Goal: Task Accomplishment & Management: Manage account settings

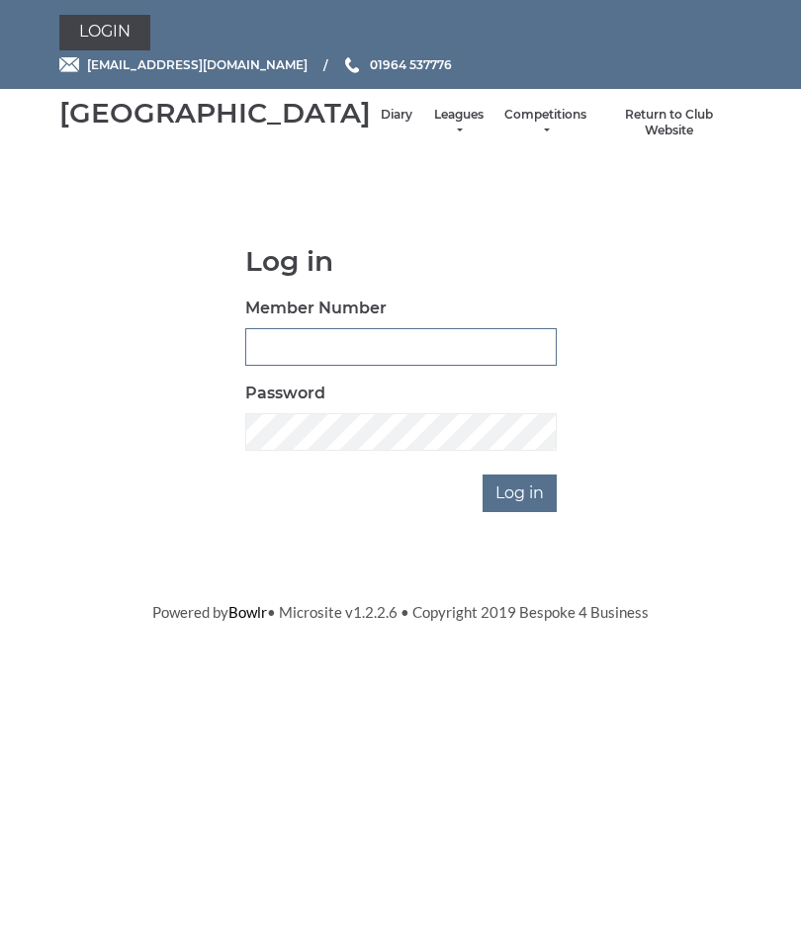
click at [350, 366] on input "Member Number" at bounding box center [400, 347] width 311 height 38
type input "0016"
click at [535, 512] on input "Log in" at bounding box center [519, 493] width 74 height 38
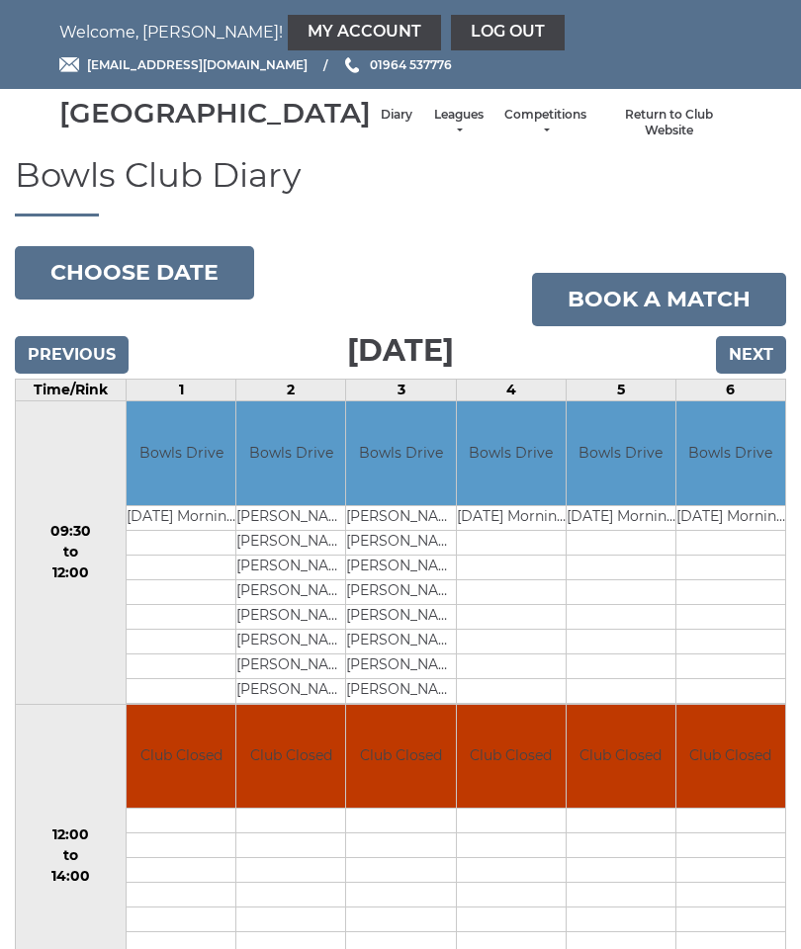
click at [288, 33] on link "My Account" at bounding box center [364, 33] width 153 height 36
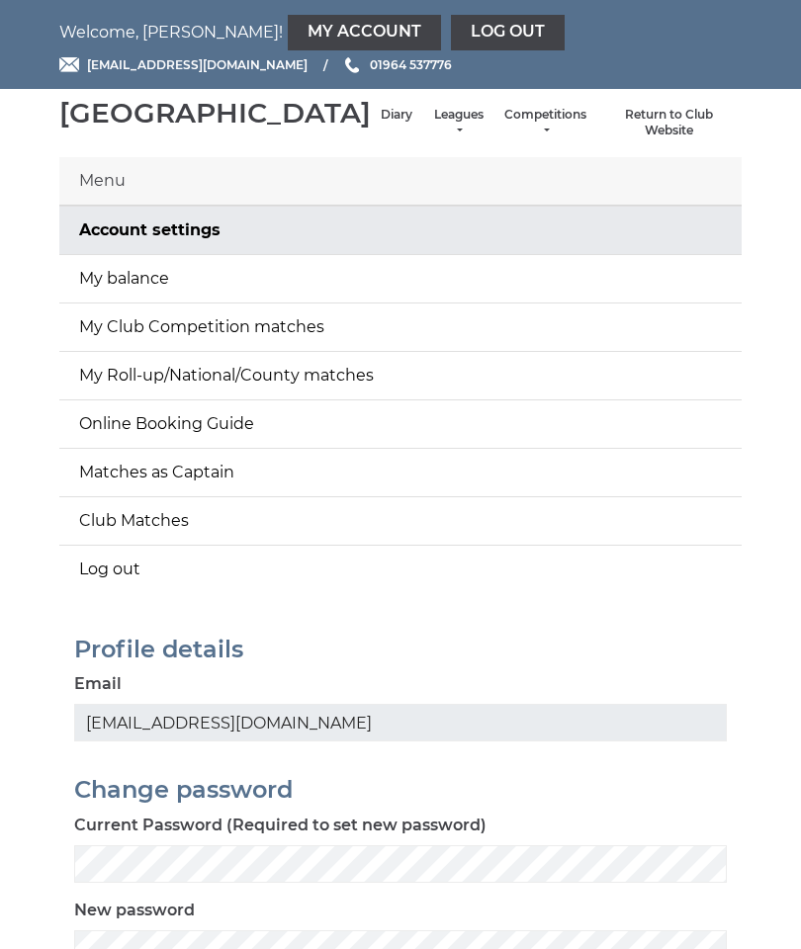
click at [679, 302] on link "My balance" at bounding box center [400, 278] width 682 height 47
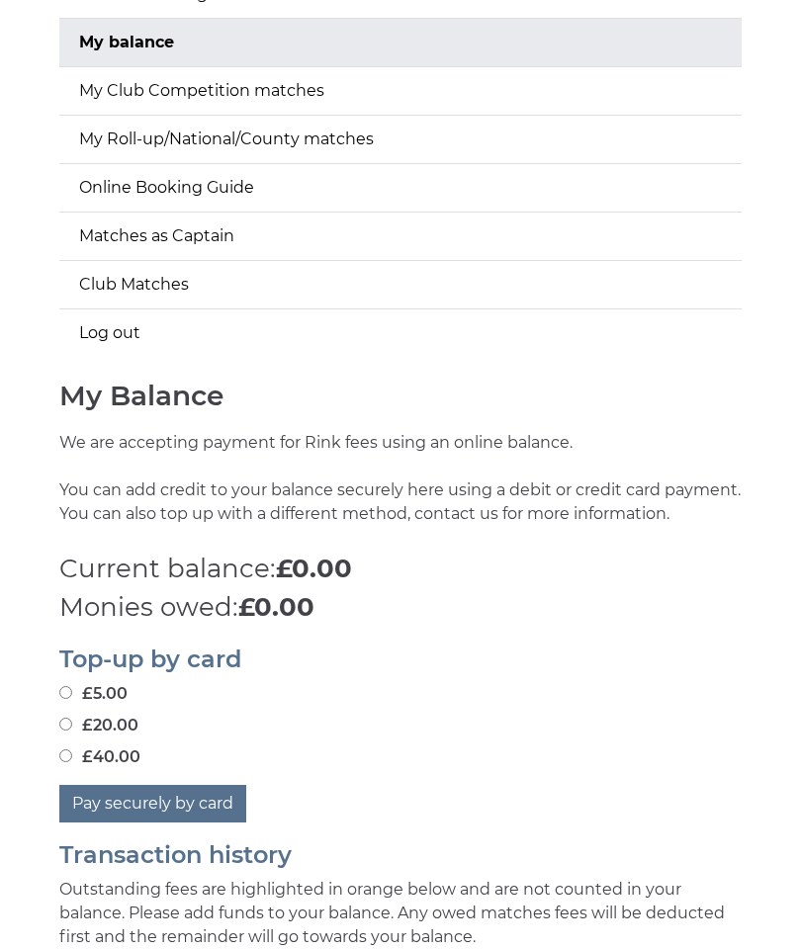
scroll to position [467, 0]
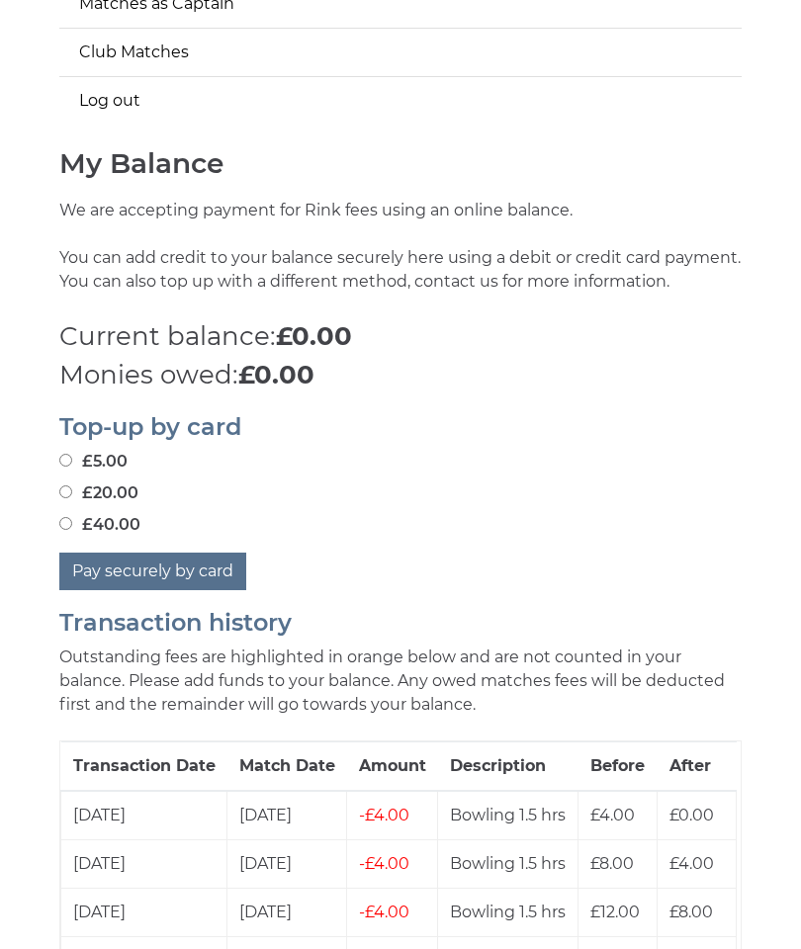
click at [77, 506] on label "£20.00" at bounding box center [98, 494] width 79 height 24
click at [72, 499] on input "£20.00" at bounding box center [65, 492] width 13 height 13
radio input "true"
click at [183, 591] on button "Pay securely by card" at bounding box center [152, 572] width 187 height 38
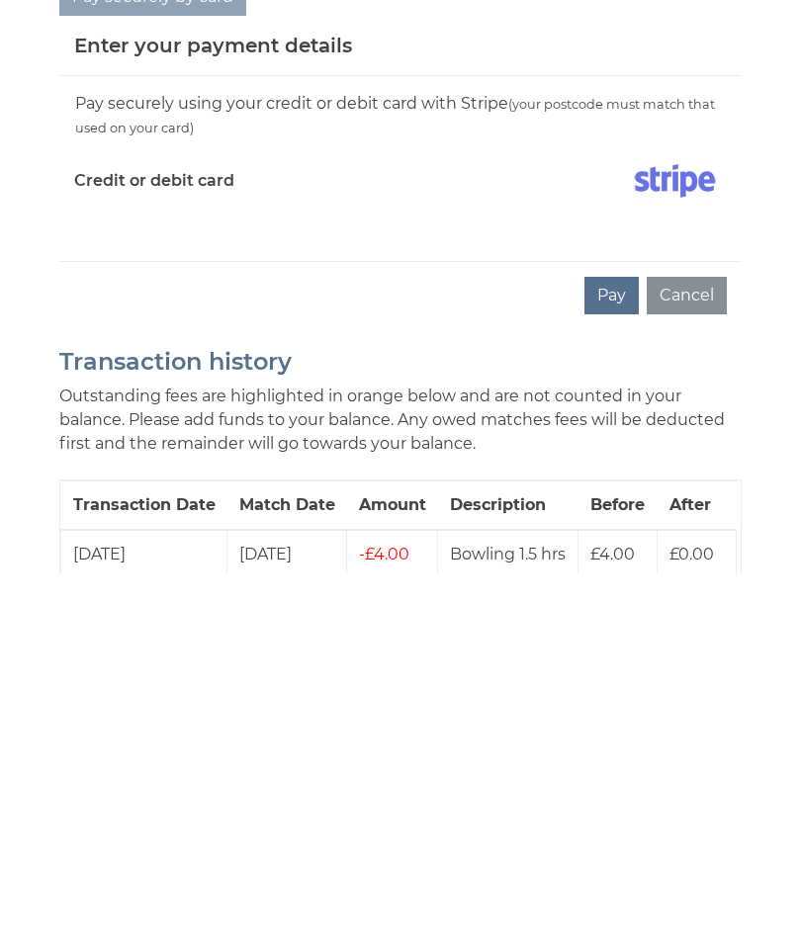
scroll to position [670, 0]
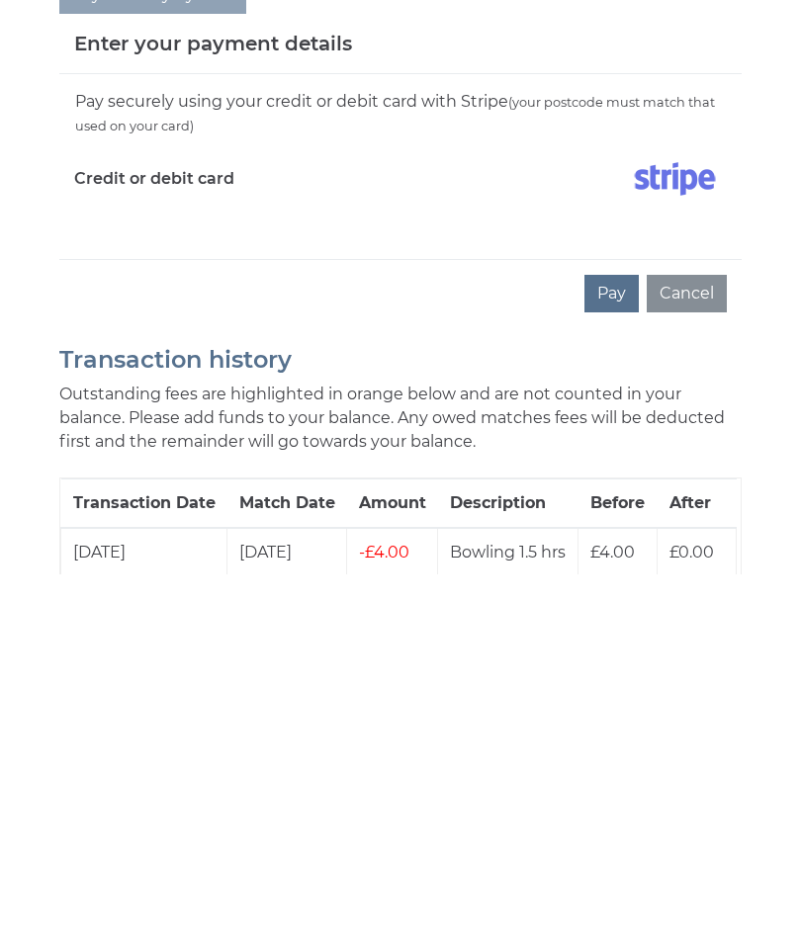
click at [622, 649] on button "Pay" at bounding box center [611, 668] width 54 height 38
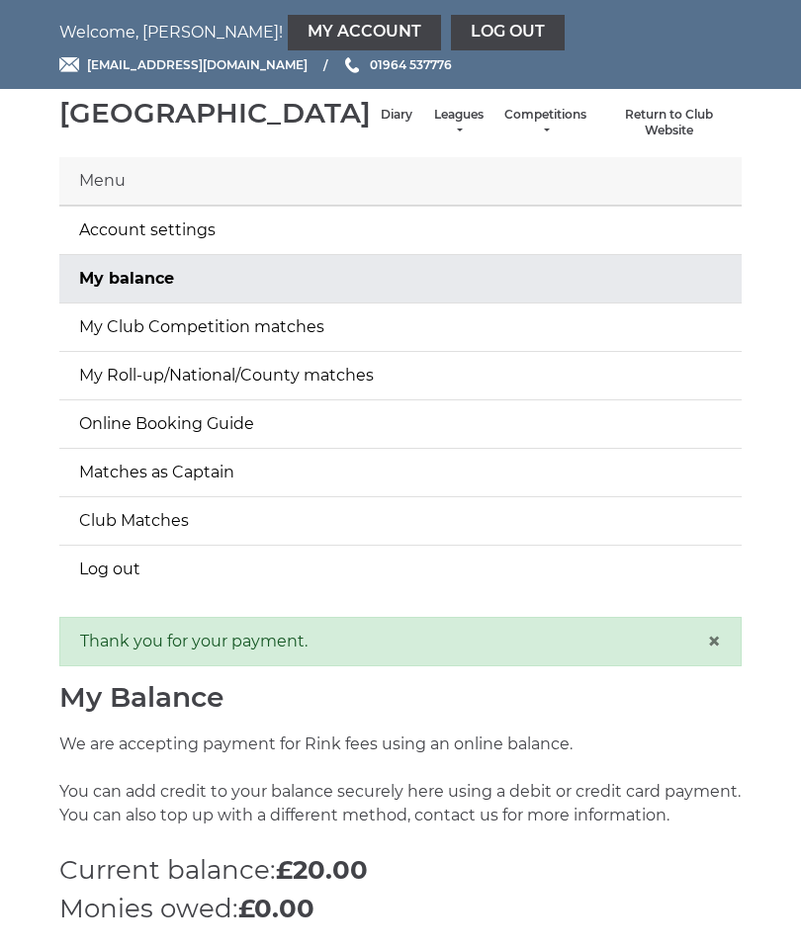
click at [690, 302] on link "My balance" at bounding box center [400, 278] width 682 height 47
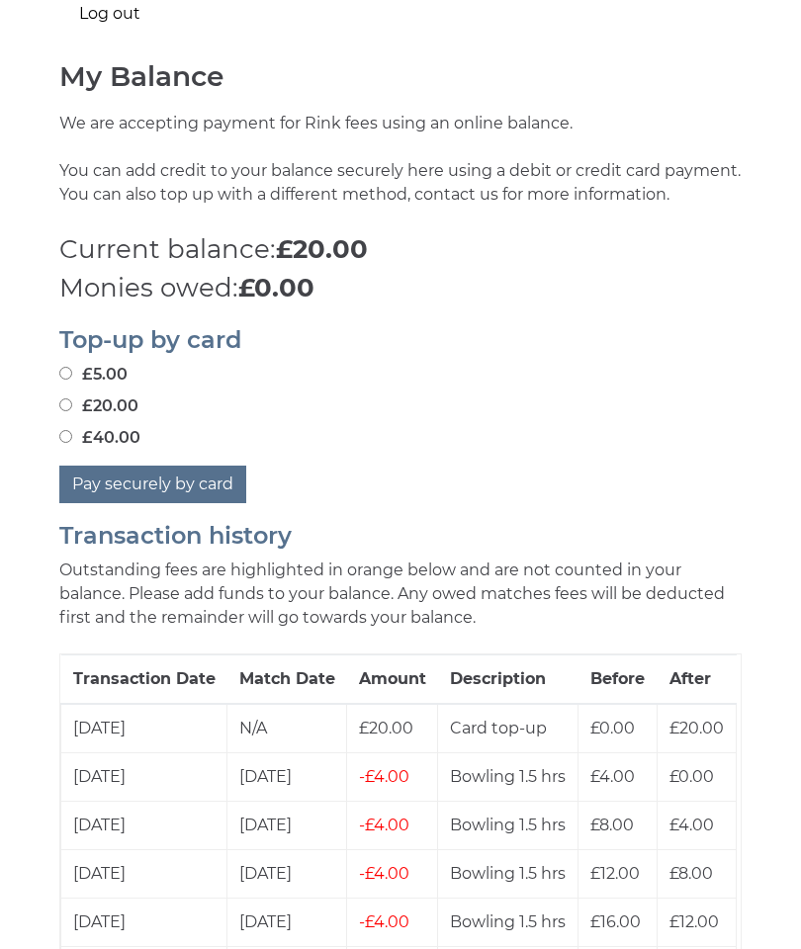
scroll to position [634, 0]
